Goal: Task Accomplishment & Management: Use online tool/utility

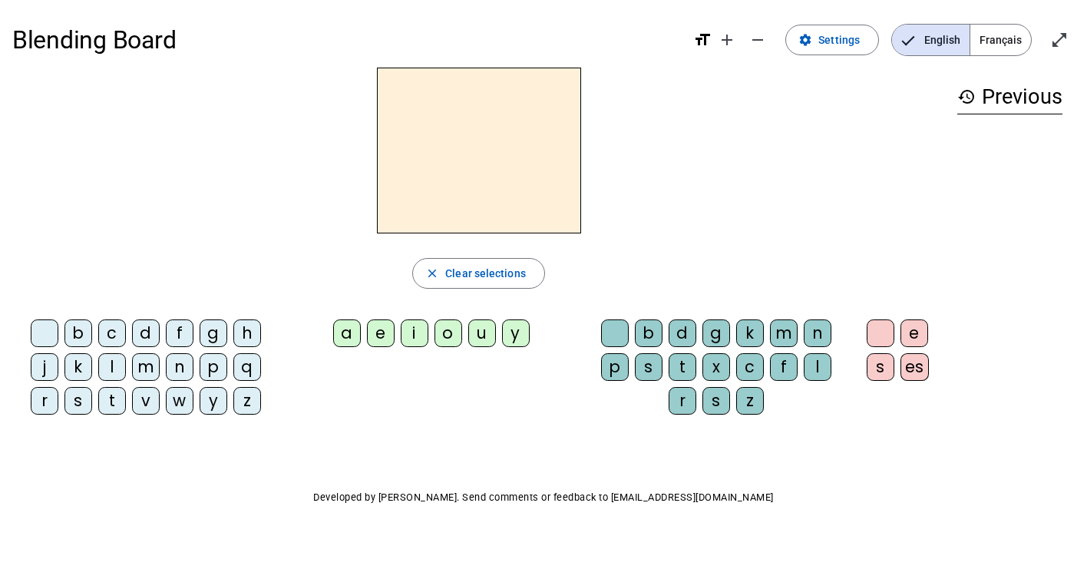
click at [189, 132] on div at bounding box center [478, 151] width 933 height 166
click at [1001, 35] on span "Français" at bounding box center [1001, 40] width 61 height 31
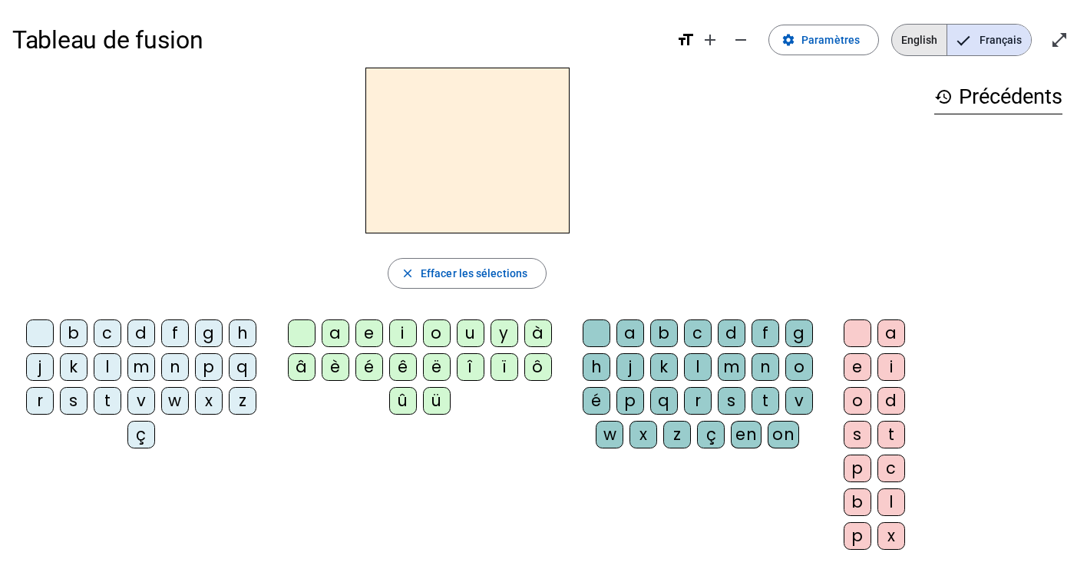
click at [926, 41] on span "English" at bounding box center [919, 40] width 55 height 31
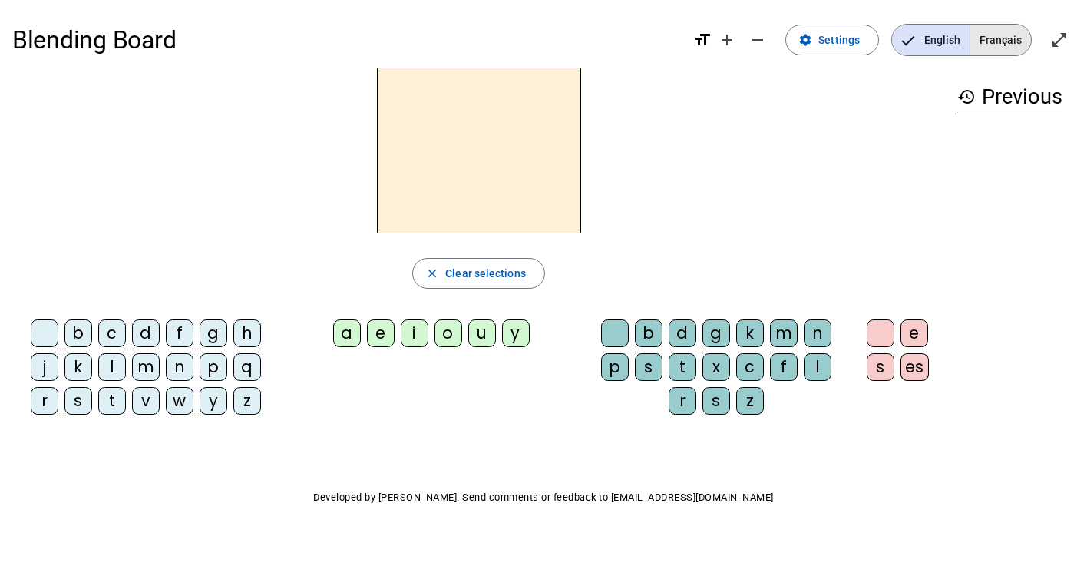
click at [1003, 48] on span "Français" at bounding box center [1001, 40] width 61 height 31
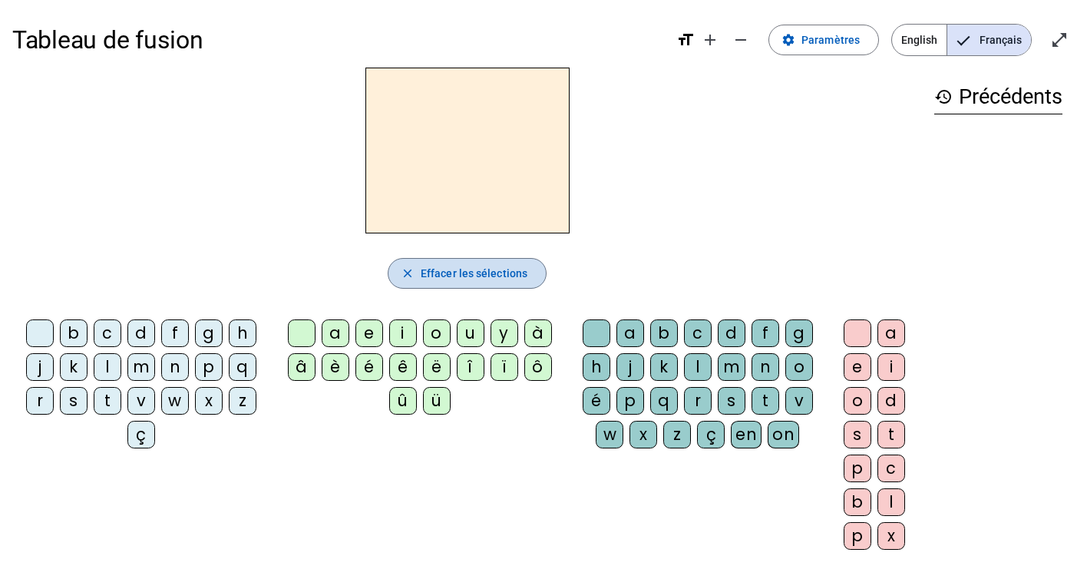
click at [441, 276] on span "Effacer les sélections" at bounding box center [474, 273] width 107 height 18
click at [72, 321] on div "b" at bounding box center [74, 333] width 28 height 28
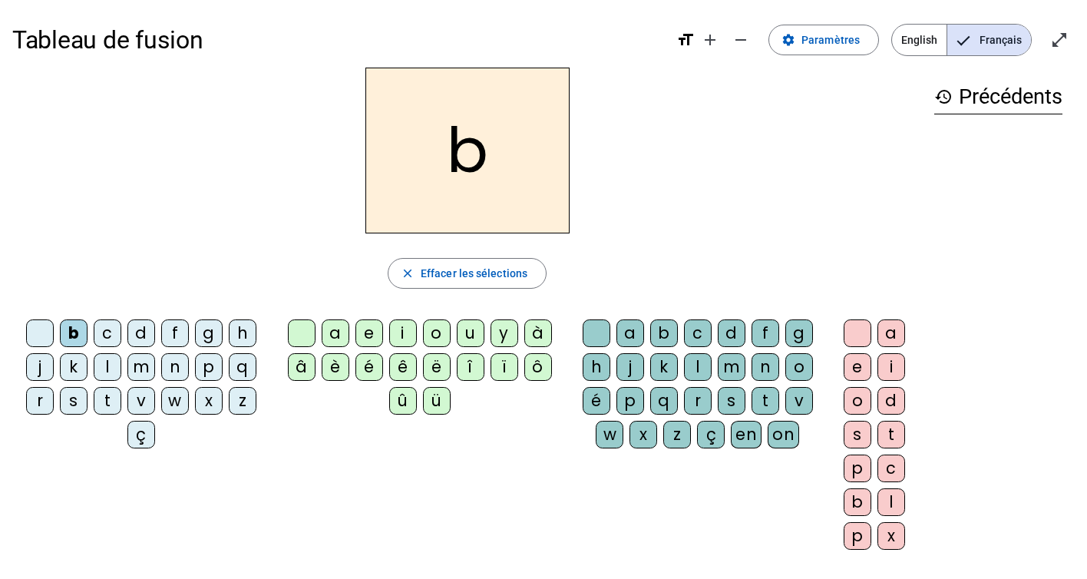
click at [114, 332] on div "c" at bounding box center [108, 333] width 28 height 28
click at [147, 334] on div "d" at bounding box center [141, 333] width 28 height 28
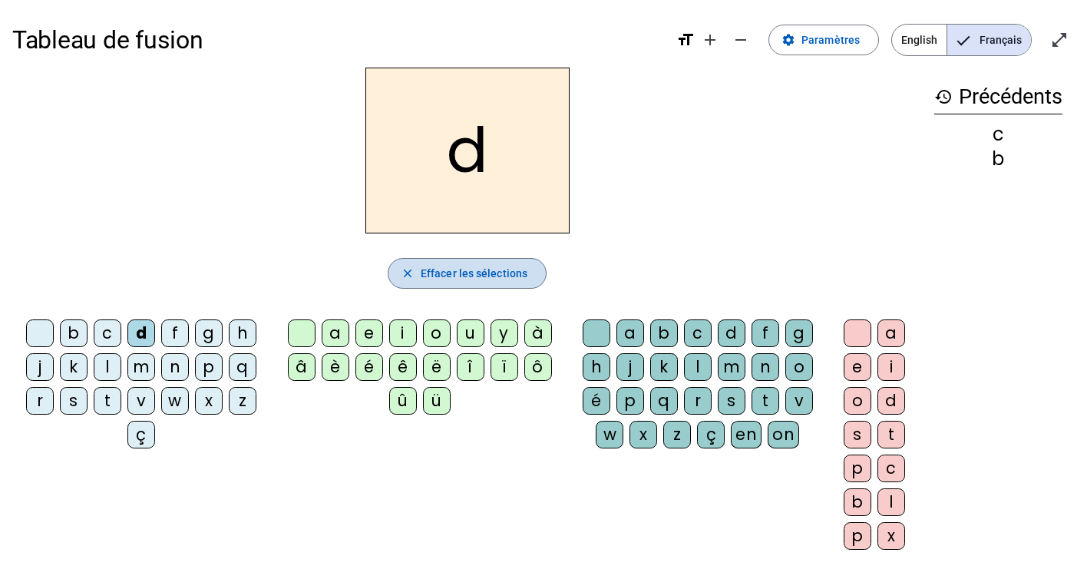
click at [480, 276] on span "Effacer les sélections" at bounding box center [474, 273] width 107 height 18
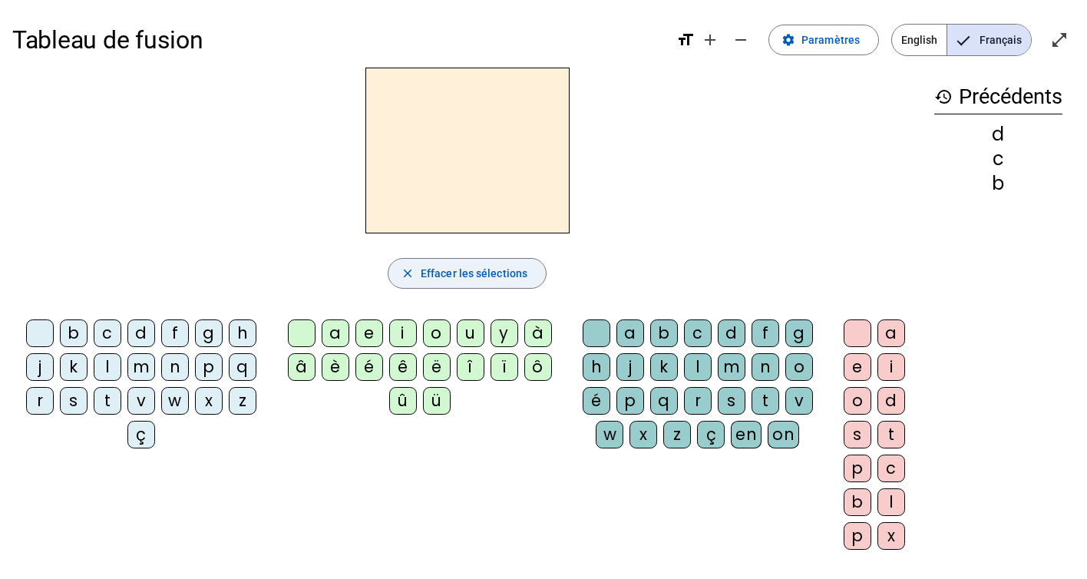
click at [480, 276] on span "Effacer les sélections" at bounding box center [474, 273] width 107 height 18
click at [441, 273] on span "Effacer les sélections" at bounding box center [474, 273] width 107 height 18
click at [941, 92] on mat-icon "history" at bounding box center [943, 97] width 18 height 18
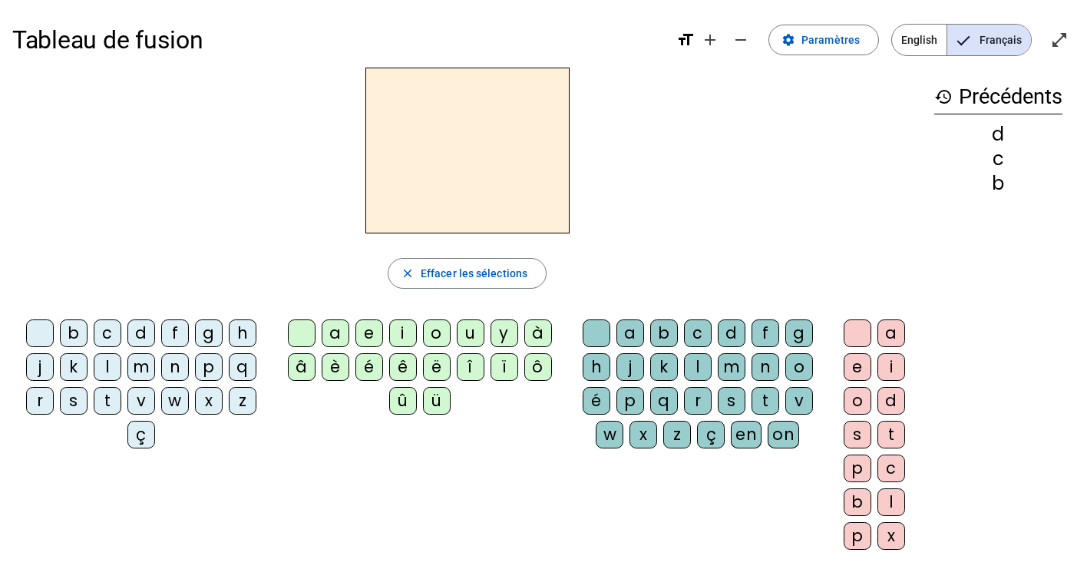
click at [1011, 98] on h3 "history Précédents" at bounding box center [998, 97] width 128 height 35
click at [459, 281] on span "Effacer les sélections" at bounding box center [474, 273] width 107 height 18
click at [475, 186] on h2 at bounding box center [467, 151] width 204 height 166
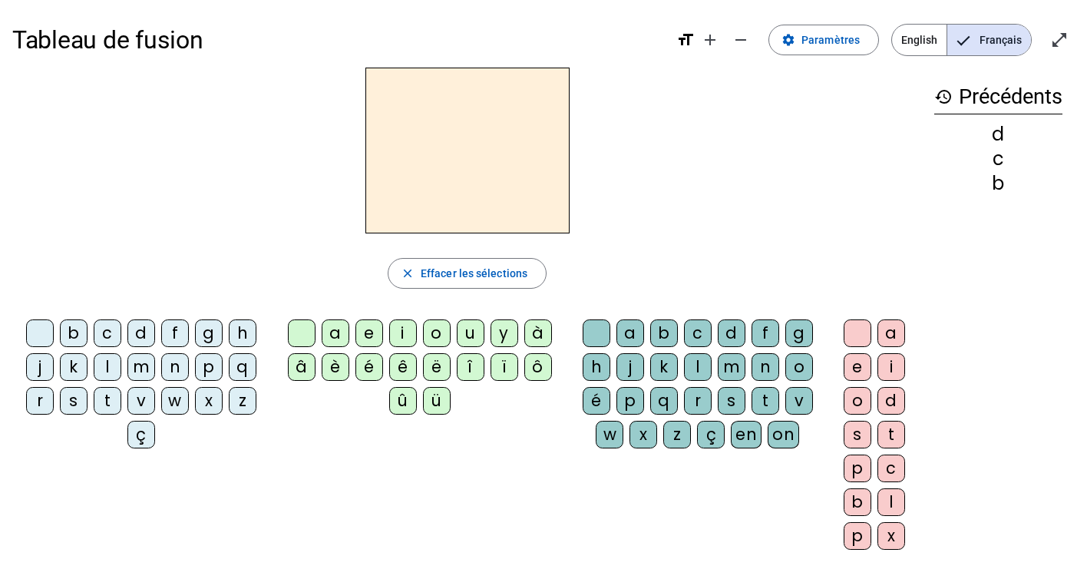
click at [205, 345] on div "g" at bounding box center [209, 333] width 28 height 28
click at [828, 38] on span "Paramètres" at bounding box center [831, 40] width 58 height 18
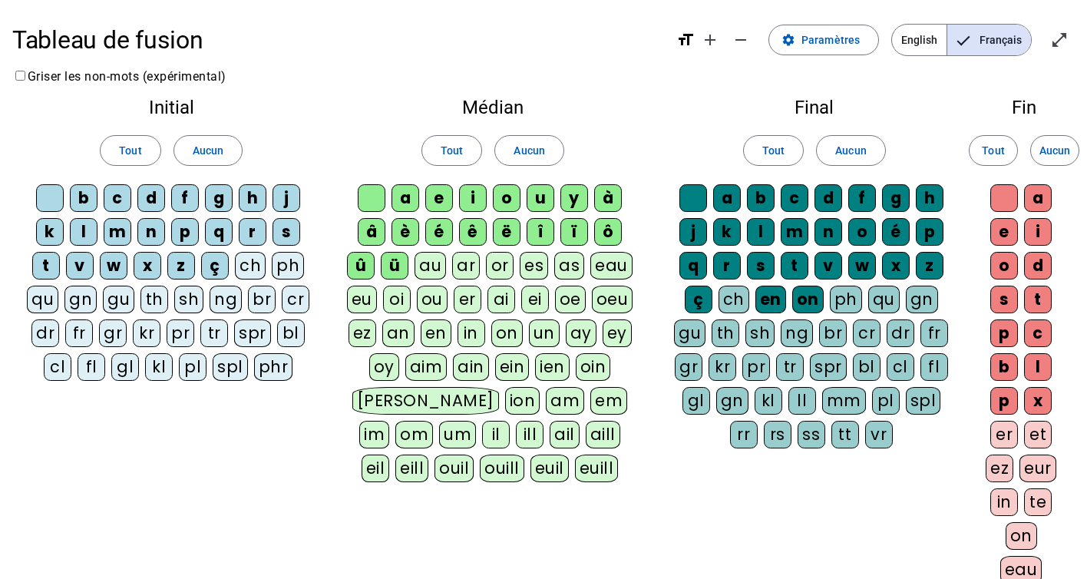
click at [85, 199] on div "b" at bounding box center [84, 198] width 28 height 28
click at [122, 197] on div "c" at bounding box center [118, 198] width 28 height 28
click at [150, 197] on div "d" at bounding box center [151, 198] width 28 height 28
click at [190, 194] on div "f" at bounding box center [185, 198] width 28 height 28
click at [219, 198] on div "g" at bounding box center [219, 198] width 28 height 28
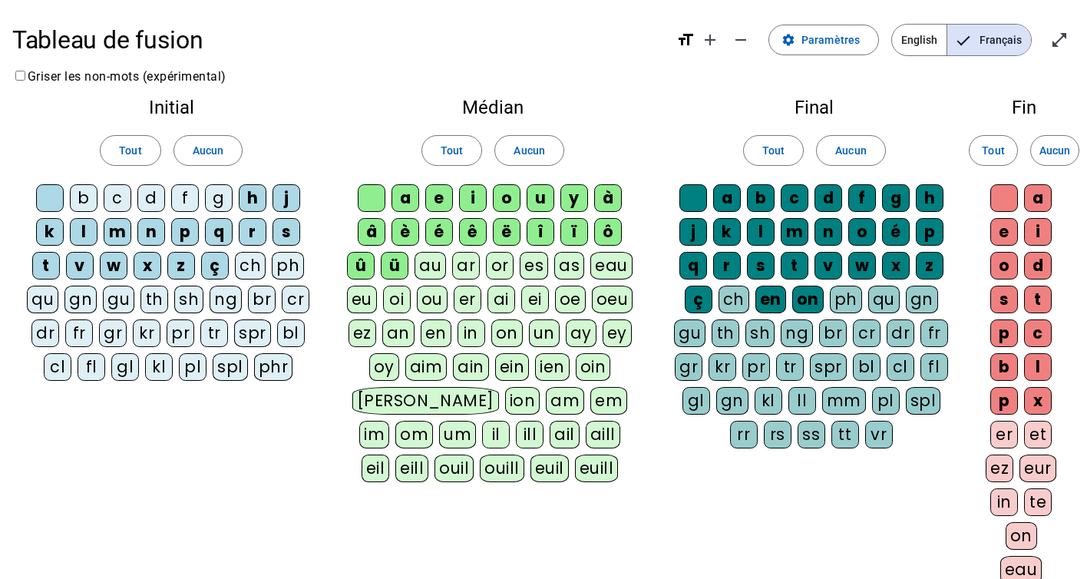
click at [248, 202] on div "h" at bounding box center [253, 198] width 28 height 28
click at [288, 202] on div "j" at bounding box center [287, 198] width 28 height 28
drag, startPoint x: 289, startPoint y: 233, endPoint x: 278, endPoint y: 233, distance: 10.7
click at [289, 233] on div "s" at bounding box center [287, 232] width 28 height 28
click at [257, 233] on div "r" at bounding box center [253, 232] width 28 height 28
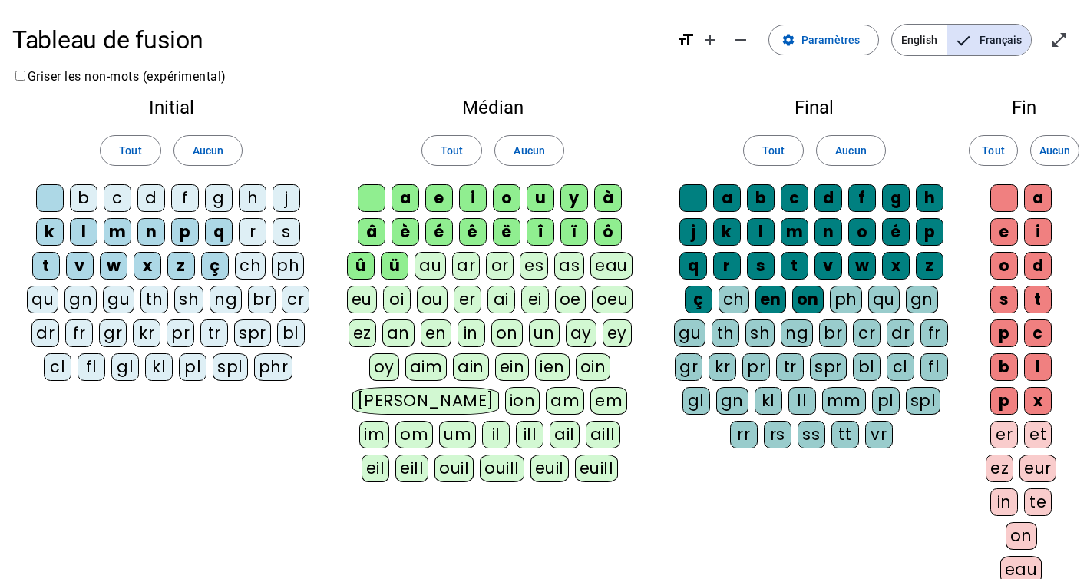
click at [217, 233] on div "q" at bounding box center [219, 232] width 28 height 28
click at [213, 265] on div "ç" at bounding box center [215, 266] width 28 height 28
click at [180, 265] on div "z" at bounding box center [181, 266] width 28 height 28
click at [187, 233] on div "p" at bounding box center [185, 232] width 28 height 28
click at [157, 269] on div "x" at bounding box center [148, 266] width 28 height 28
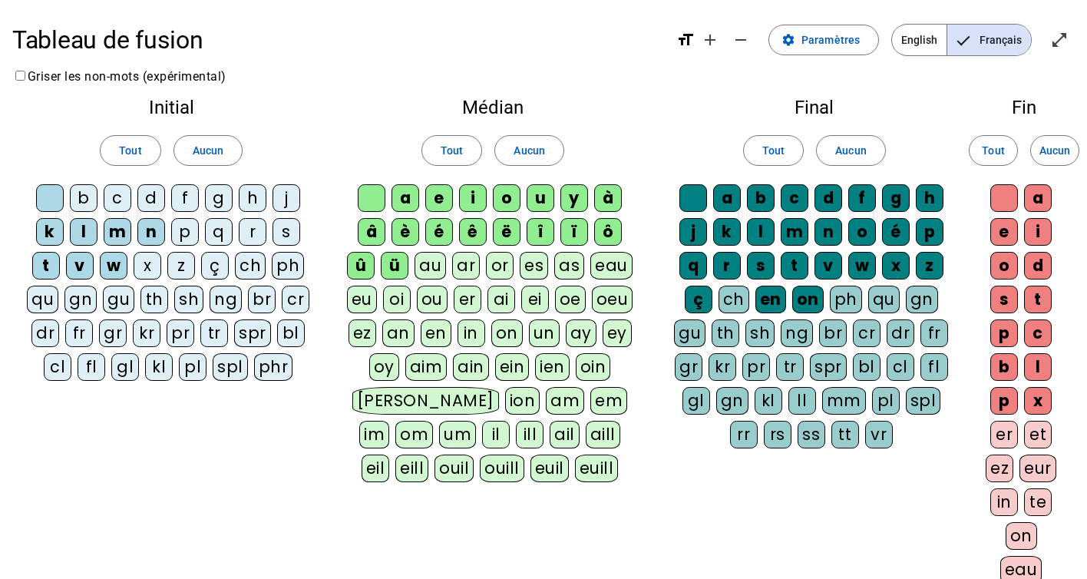
click at [157, 234] on div "n" at bounding box center [151, 232] width 28 height 28
click at [121, 264] on div "w" at bounding box center [114, 266] width 28 height 28
click at [121, 233] on div "m" at bounding box center [118, 232] width 28 height 28
click at [97, 255] on letter-bubble "v" at bounding box center [83, 269] width 34 height 34
click at [88, 222] on div "l" at bounding box center [84, 232] width 28 height 28
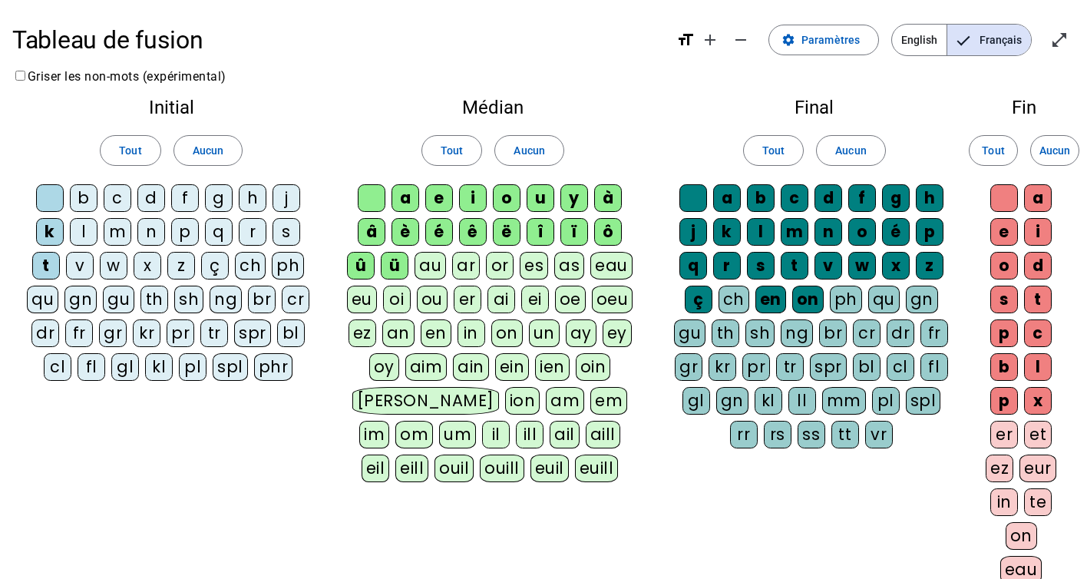
click at [40, 230] on div "k" at bounding box center [50, 232] width 28 height 28
click at [45, 263] on div "t" at bounding box center [46, 266] width 28 height 28
click at [415, 197] on div "a" at bounding box center [406, 198] width 28 height 28
click at [446, 197] on div "e" at bounding box center [439, 198] width 28 height 28
click at [478, 197] on div "i" at bounding box center [473, 198] width 28 height 28
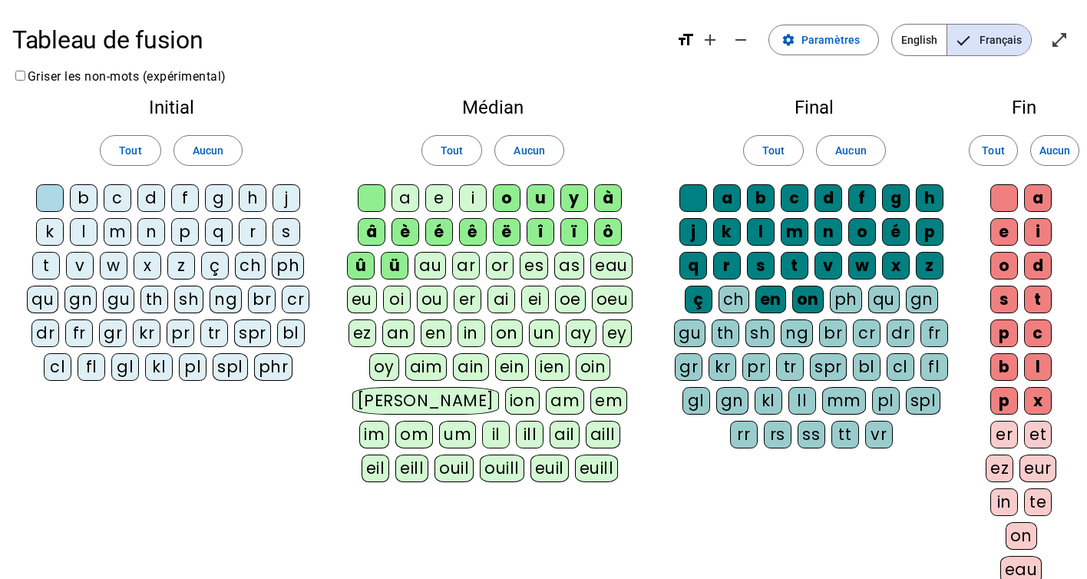
click at [504, 197] on div "o" at bounding box center [507, 198] width 28 height 28
click at [542, 194] on div "u" at bounding box center [541, 198] width 28 height 28
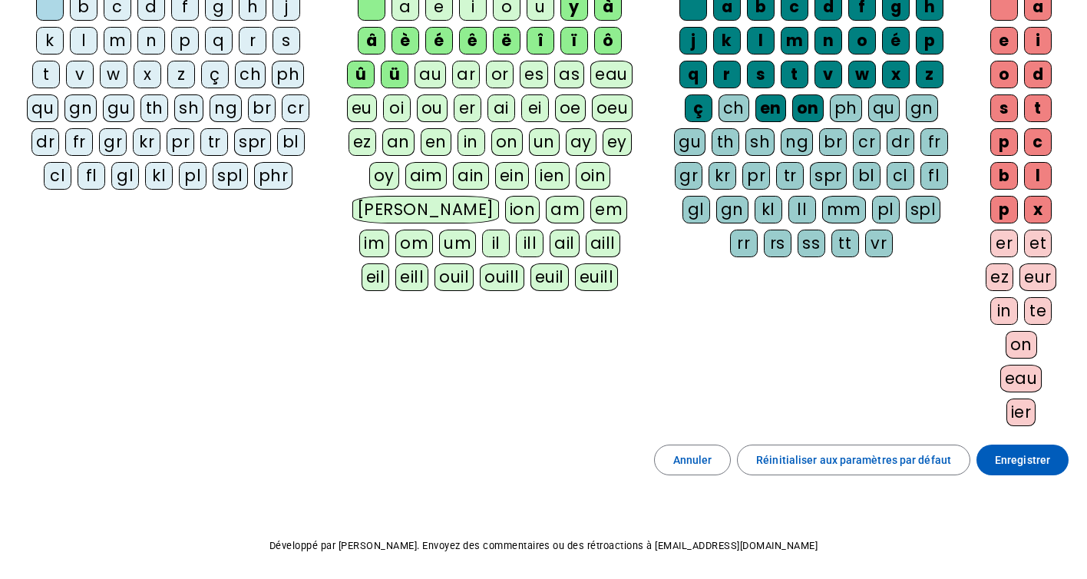
scroll to position [248, 0]
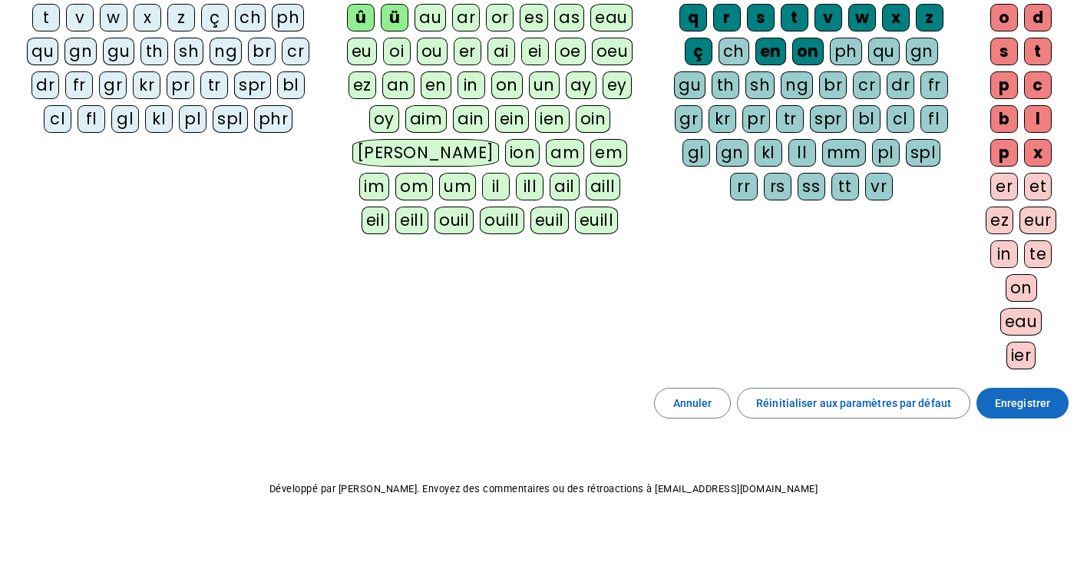
click at [1035, 408] on span "Enregistrer" at bounding box center [1022, 403] width 55 height 18
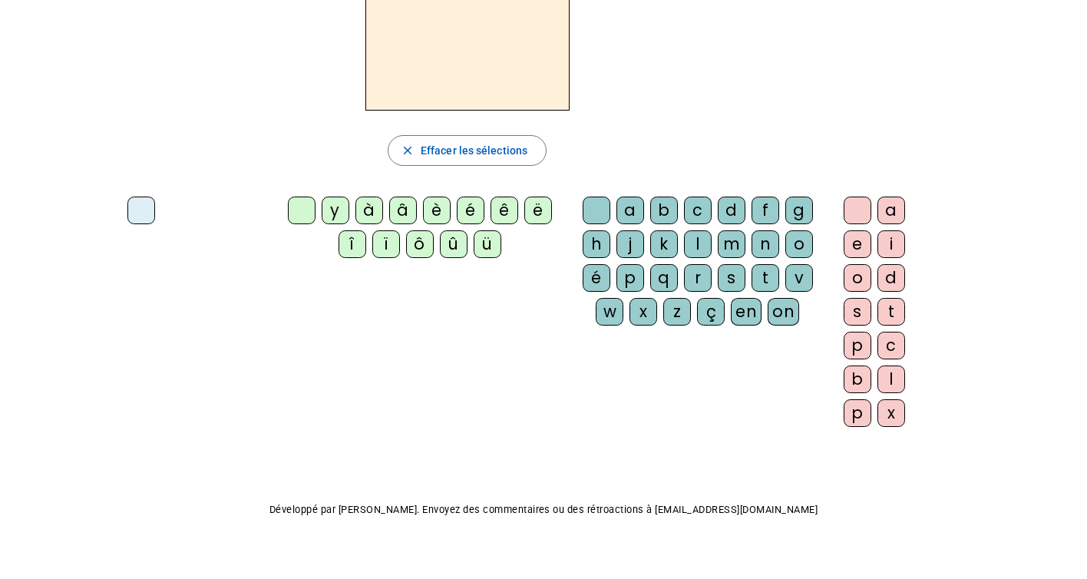
scroll to position [106, 0]
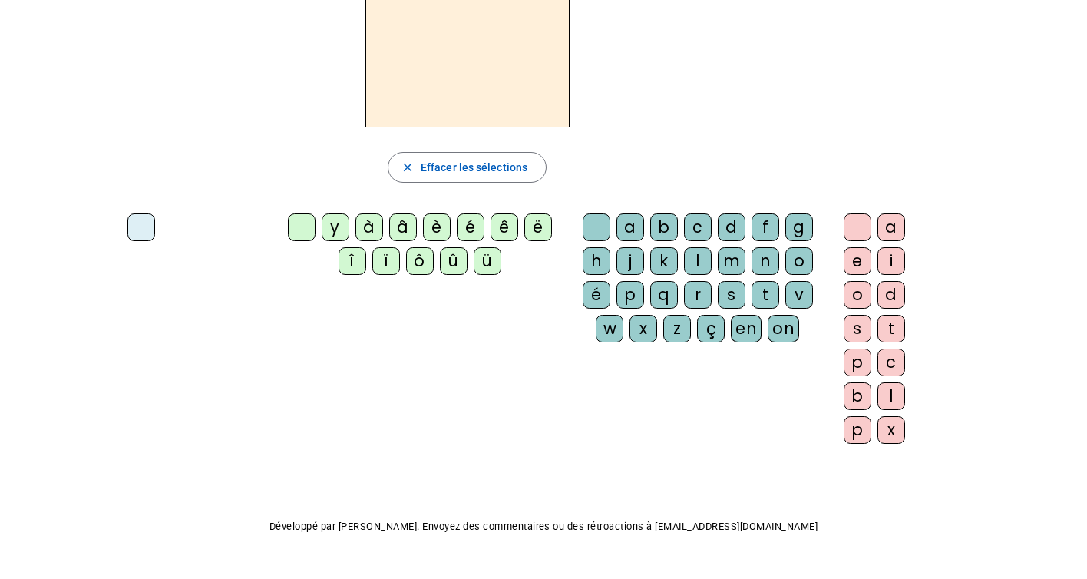
click at [669, 223] on div "b" at bounding box center [664, 227] width 28 height 28
click at [468, 225] on div "é" at bounding box center [471, 227] width 28 height 28
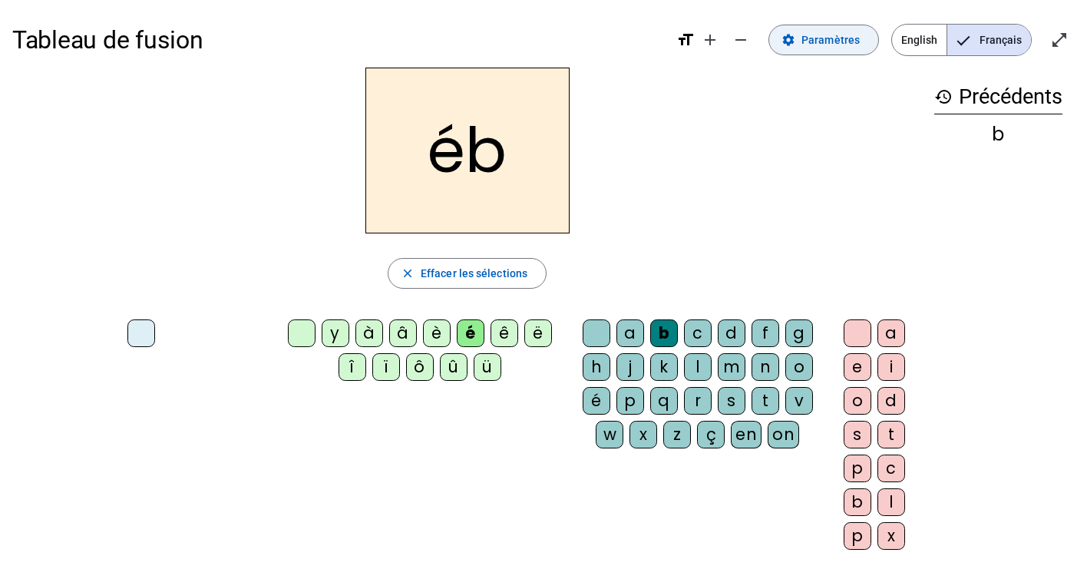
click at [843, 29] on span at bounding box center [823, 39] width 109 height 37
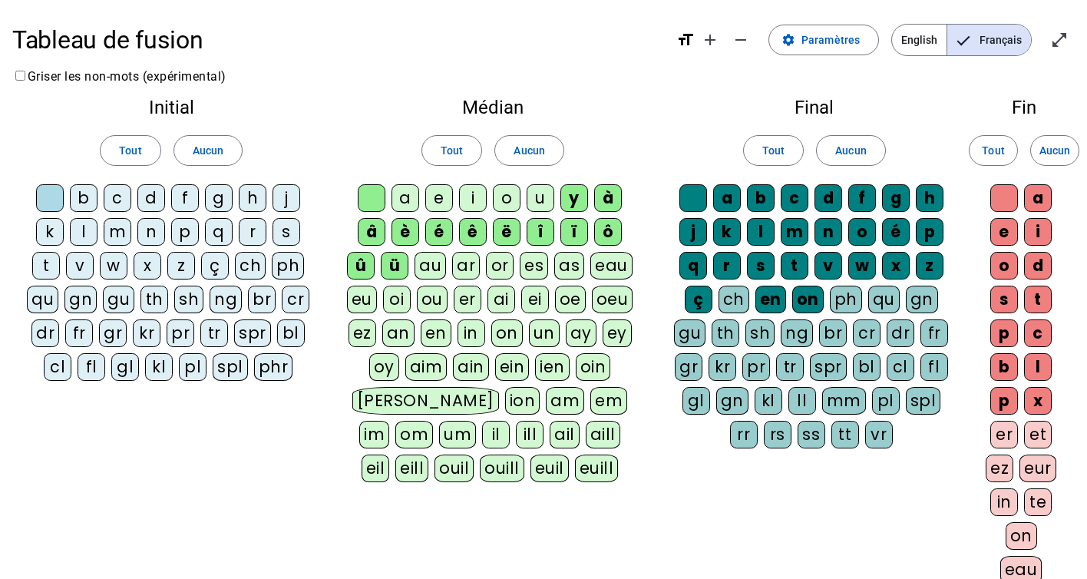
click at [84, 199] on div "b" at bounding box center [84, 198] width 28 height 28
click at [123, 150] on span "Tout" at bounding box center [130, 150] width 22 height 18
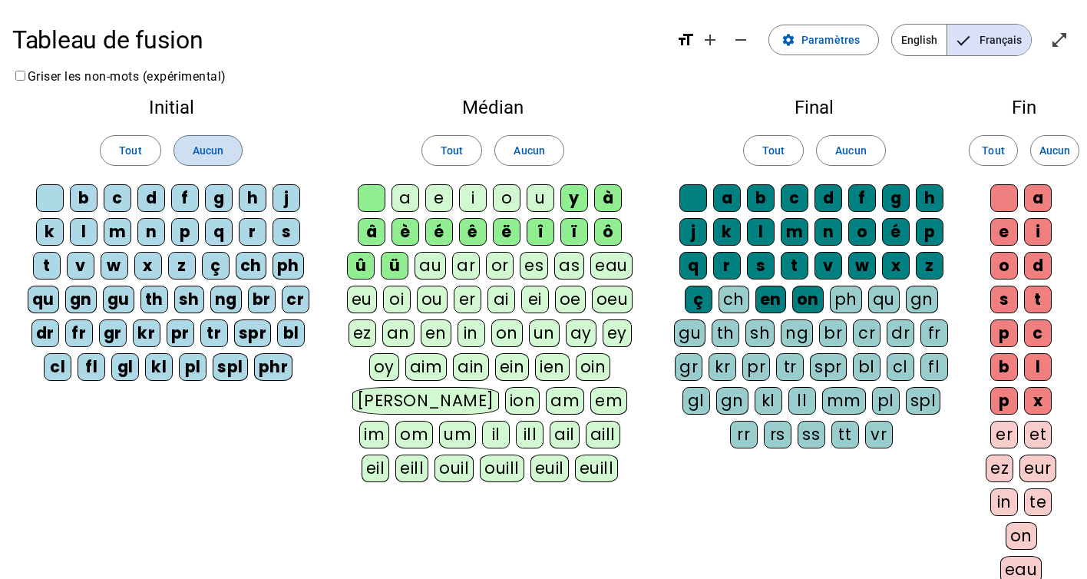
click at [207, 142] on span "Aucun" at bounding box center [208, 150] width 31 height 18
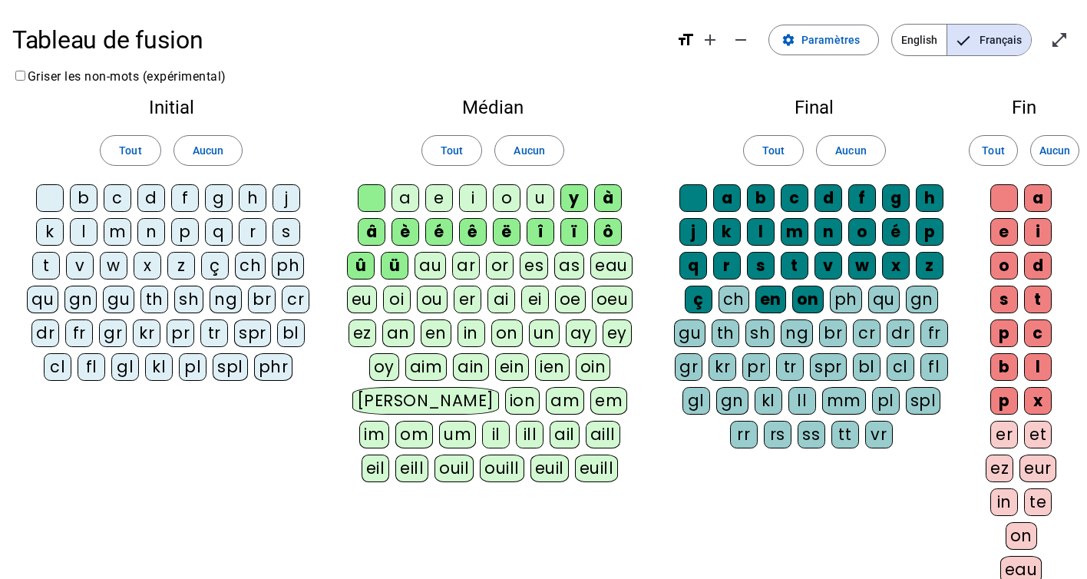
click at [88, 197] on div "b" at bounding box center [84, 198] width 28 height 28
click at [124, 197] on div "c" at bounding box center [118, 198] width 28 height 28
click at [155, 197] on div "d" at bounding box center [151, 198] width 28 height 28
click at [187, 197] on div "f" at bounding box center [185, 198] width 28 height 28
click at [213, 195] on div "g" at bounding box center [219, 198] width 28 height 28
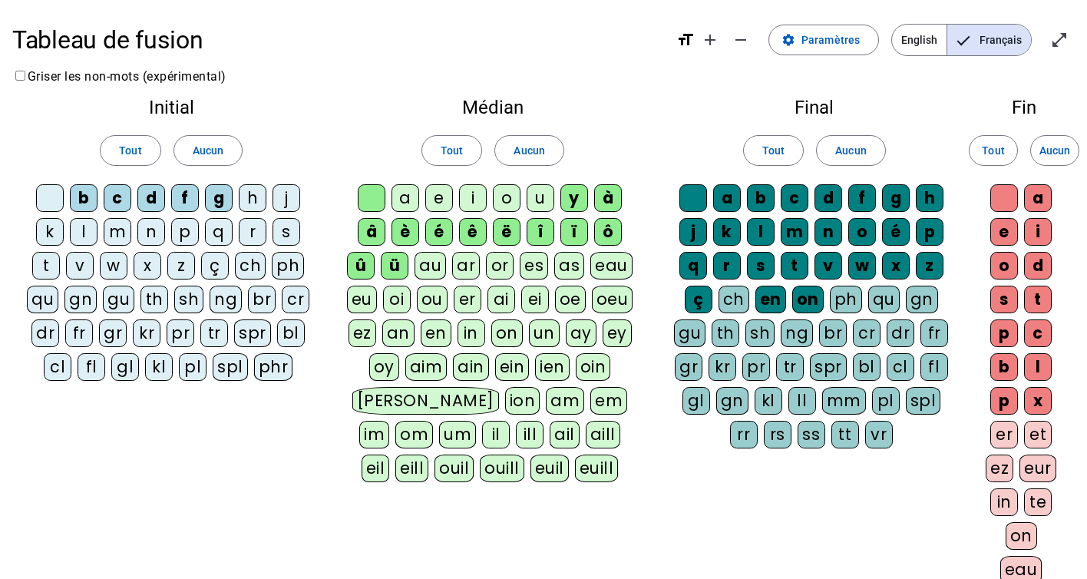
click at [253, 194] on div "h" at bounding box center [253, 198] width 28 height 28
click at [289, 197] on div "j" at bounding box center [287, 198] width 28 height 28
click at [65, 234] on letter-bubble "k" at bounding box center [53, 235] width 34 height 34
click at [78, 234] on div "l" at bounding box center [84, 232] width 28 height 28
click at [108, 236] on div "m" at bounding box center [118, 232] width 28 height 28
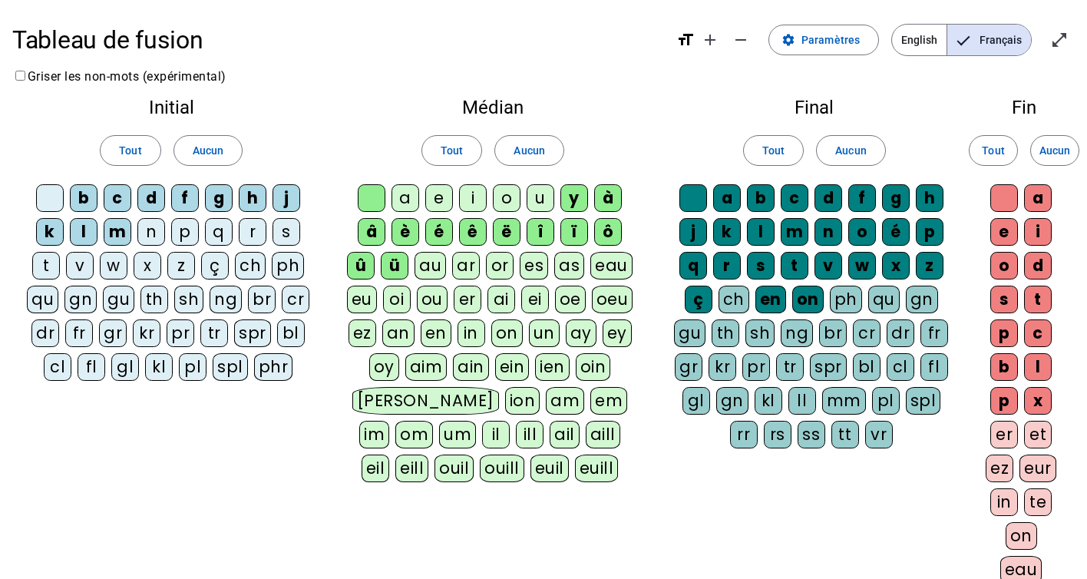
click at [166, 230] on letter-bubble "n" at bounding box center [154, 235] width 34 height 34
click at [192, 230] on div "p" at bounding box center [185, 232] width 28 height 28
click at [230, 230] on div "q" at bounding box center [219, 232] width 28 height 28
click at [257, 229] on div "r" at bounding box center [253, 232] width 28 height 28
click at [293, 230] on div "s" at bounding box center [287, 232] width 28 height 28
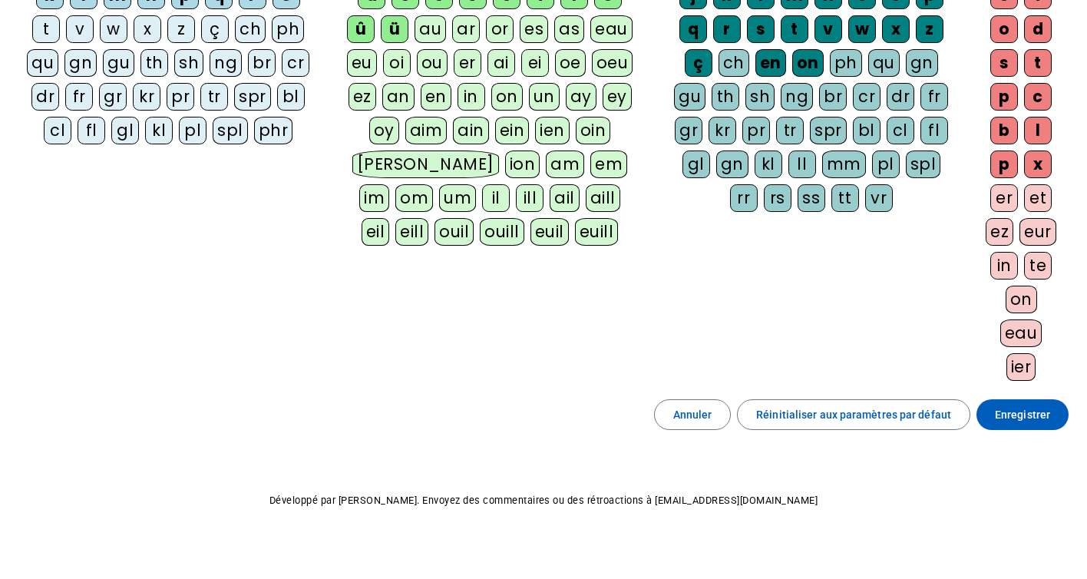
scroll to position [243, 0]
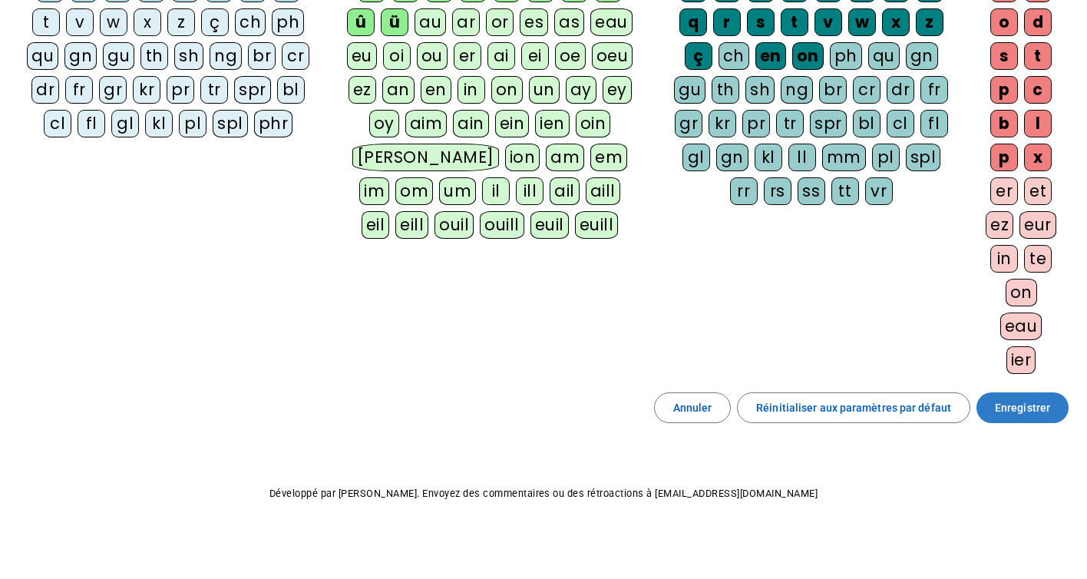
click at [1012, 409] on span "Enregistrer" at bounding box center [1022, 407] width 55 height 18
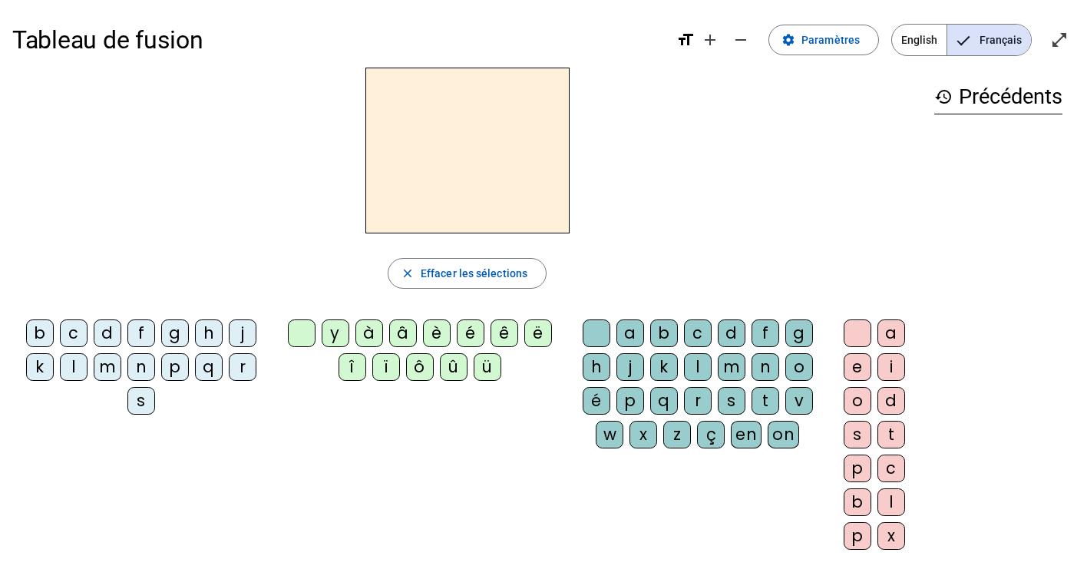
click at [45, 334] on div "b" at bounding box center [40, 333] width 28 height 28
click at [634, 334] on div "a" at bounding box center [631, 333] width 28 height 28
click at [78, 365] on div "l" at bounding box center [74, 367] width 28 height 28
click at [792, 160] on div "la" at bounding box center [467, 151] width 910 height 166
